Goal: Navigation & Orientation: Find specific page/section

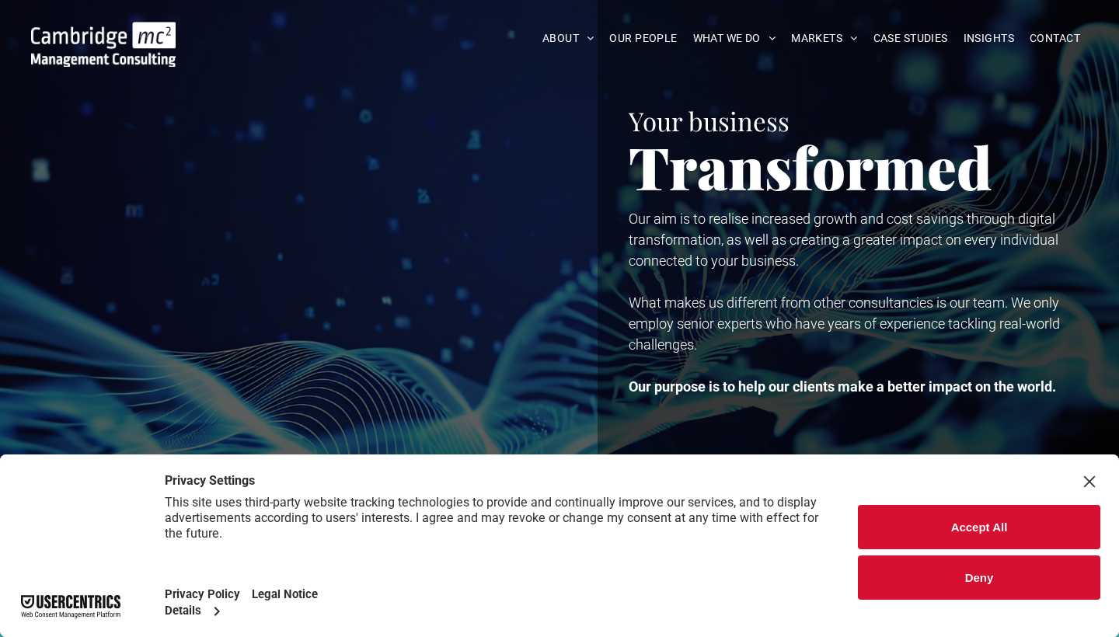
click at [954, 511] on button "Accept All" at bounding box center [979, 527] width 243 height 44
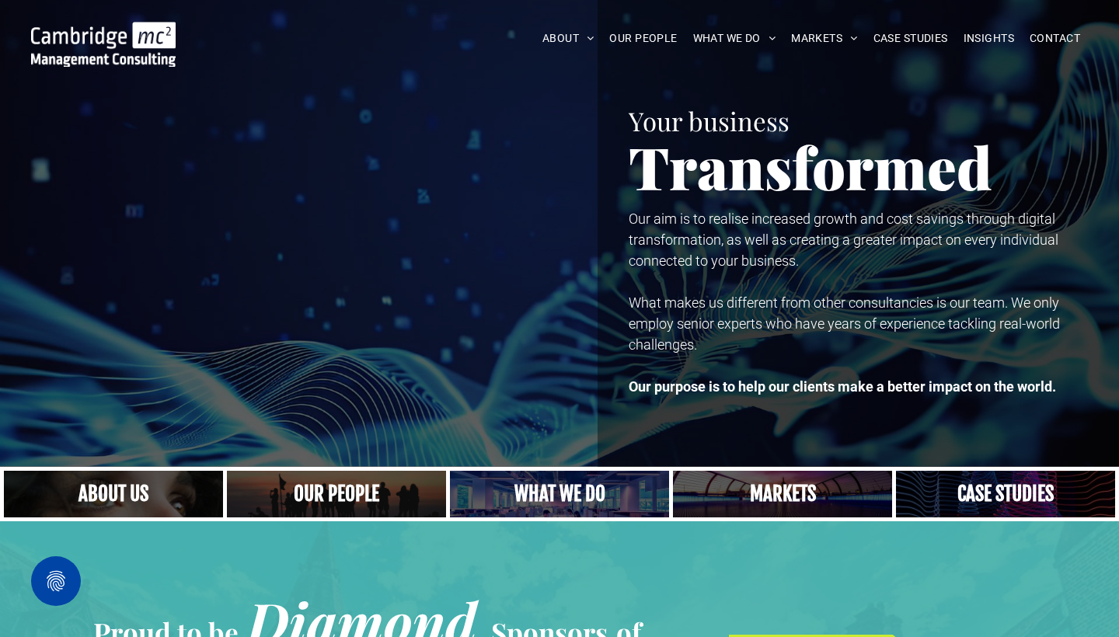
click at [159, 481] on link "Close up of woman's face, centered on her eyes" at bounding box center [114, 494] width 232 height 50
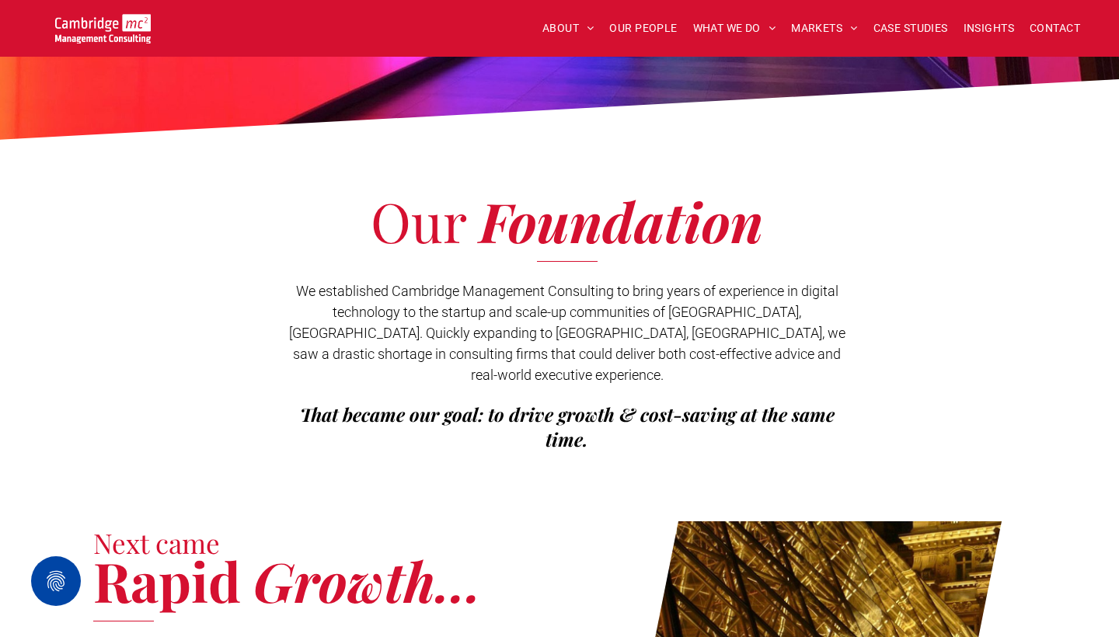
scroll to position [212, 0]
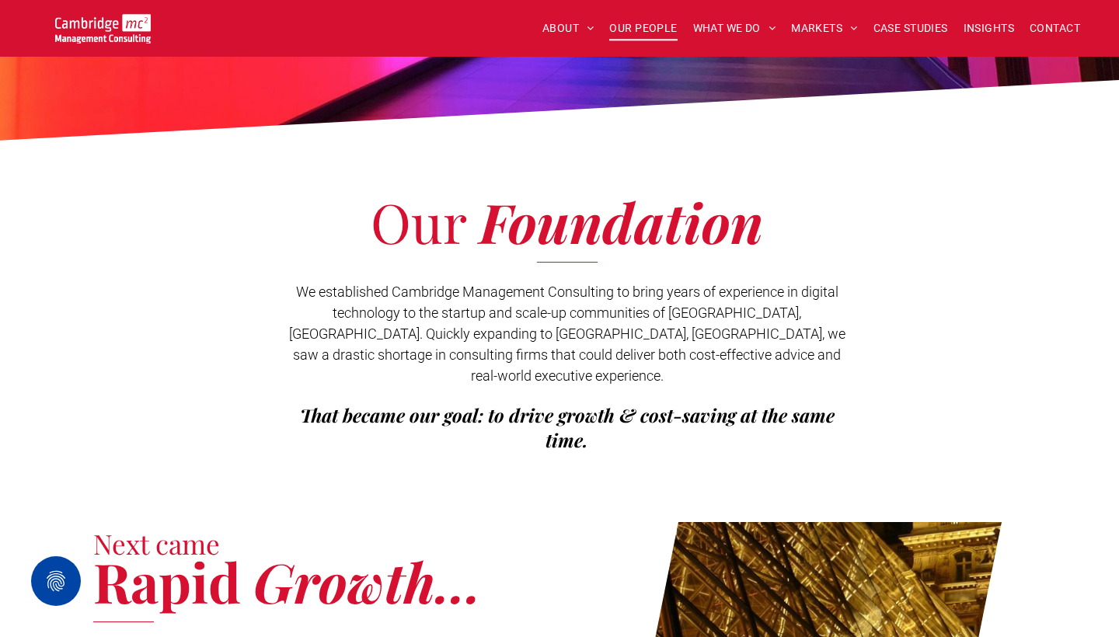
click at [630, 25] on span "OUR PEOPLE" at bounding box center [643, 28] width 68 height 24
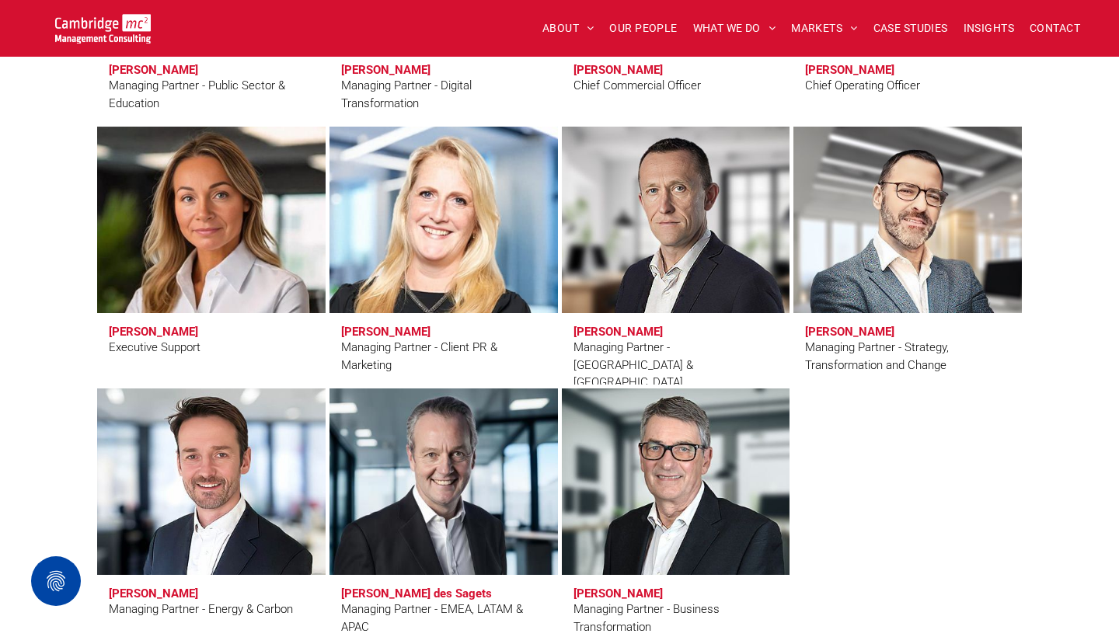
scroll to position [1331, 0]
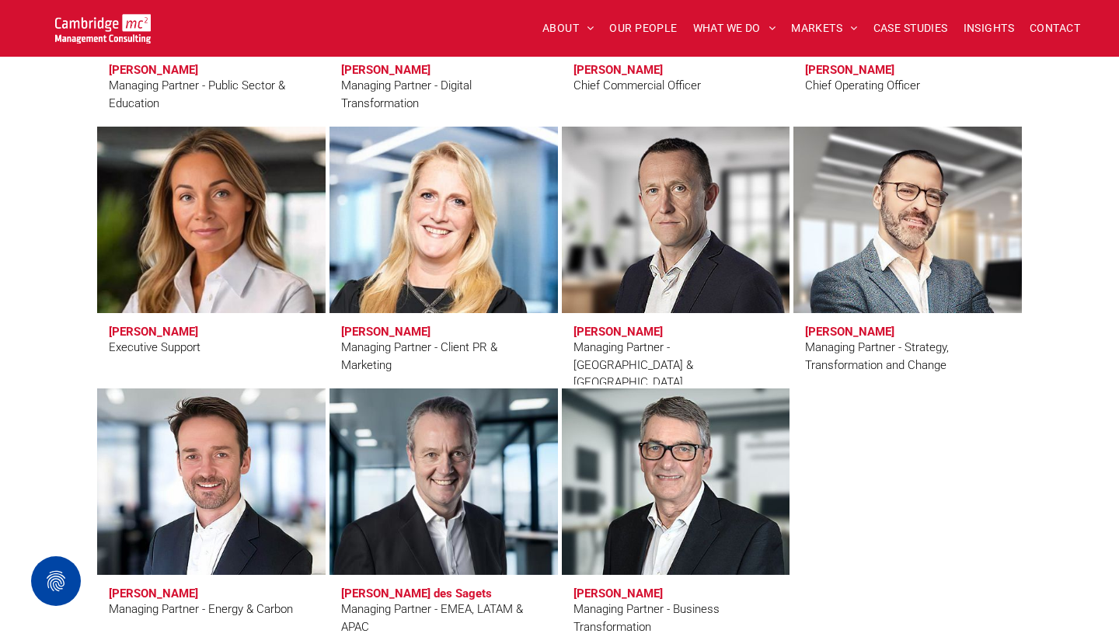
click at [127, 187] on link at bounding box center [211, 219] width 242 height 197
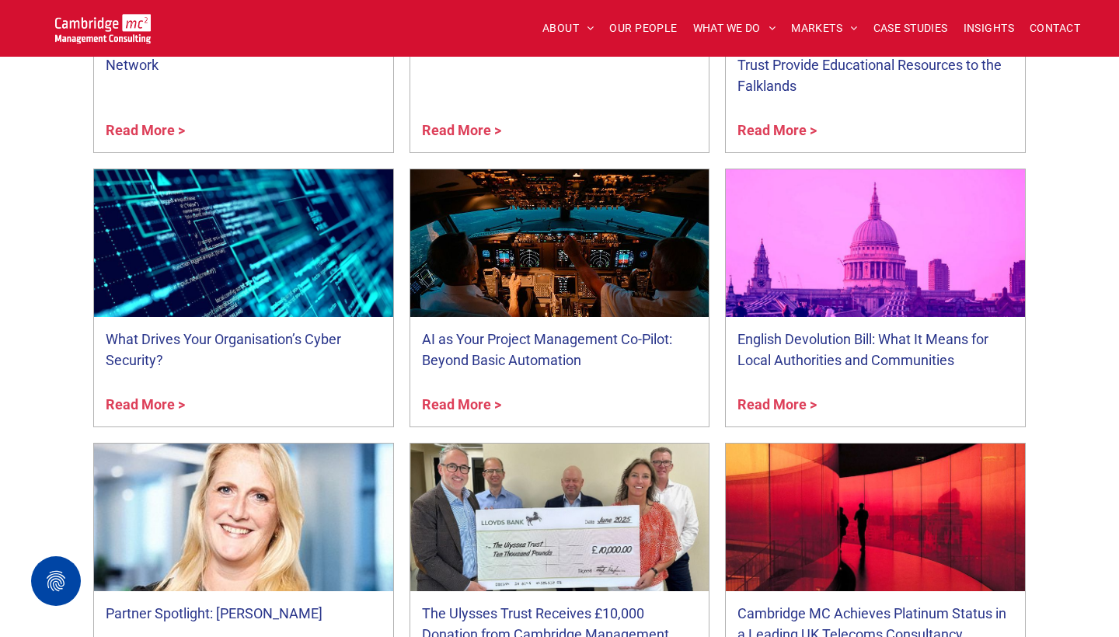
scroll to position [5959, 0]
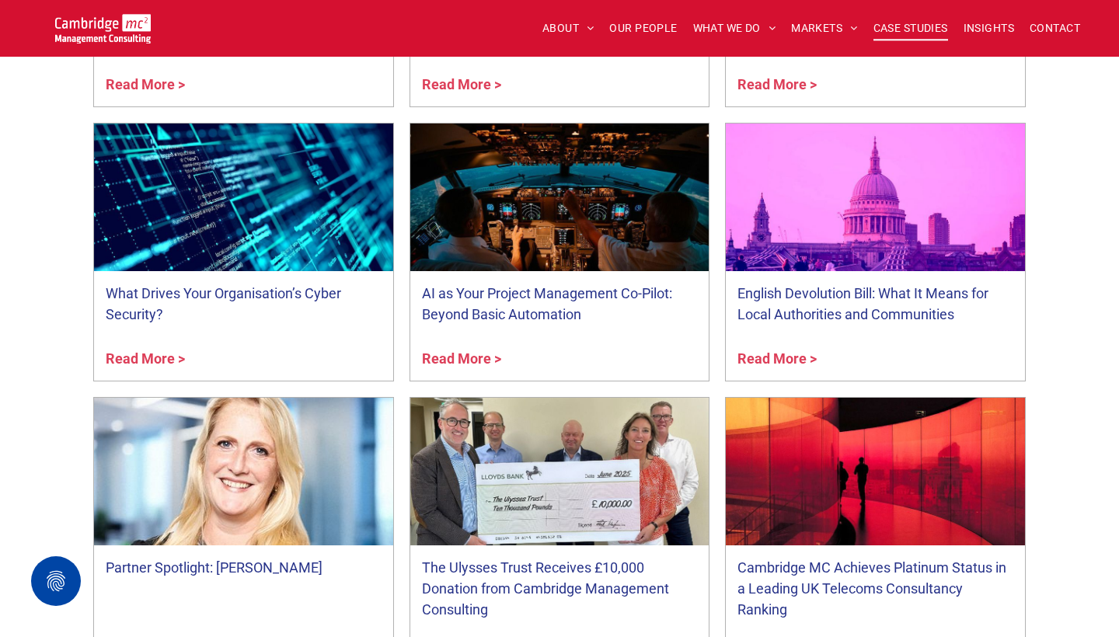
click at [901, 30] on span "CASE STUDIES" at bounding box center [911, 28] width 75 height 24
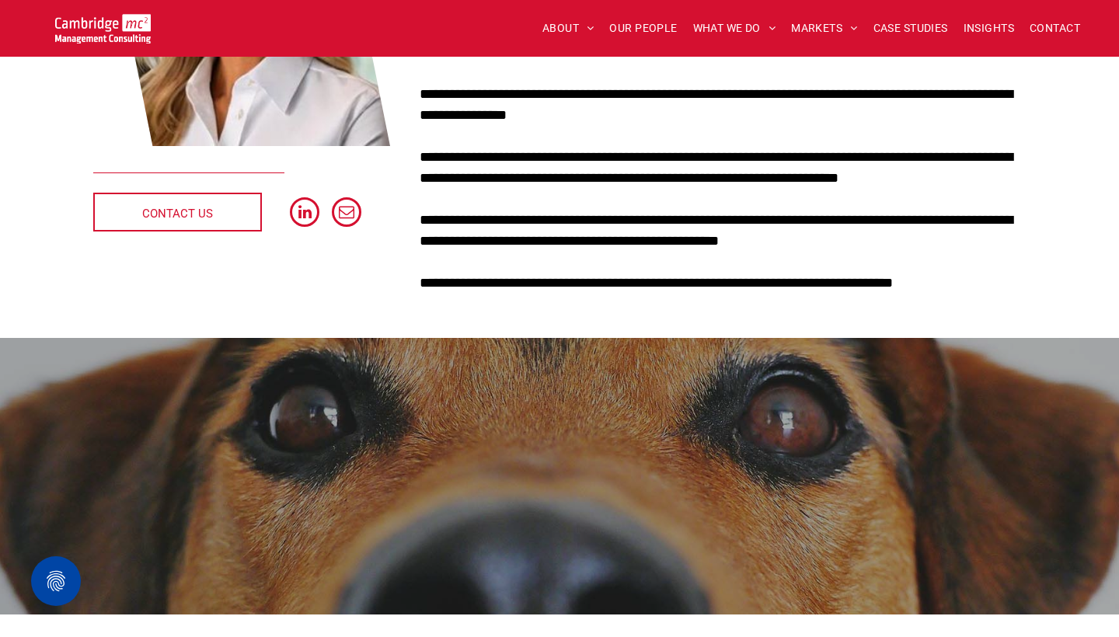
scroll to position [280, 0]
